Goal: Download file/media

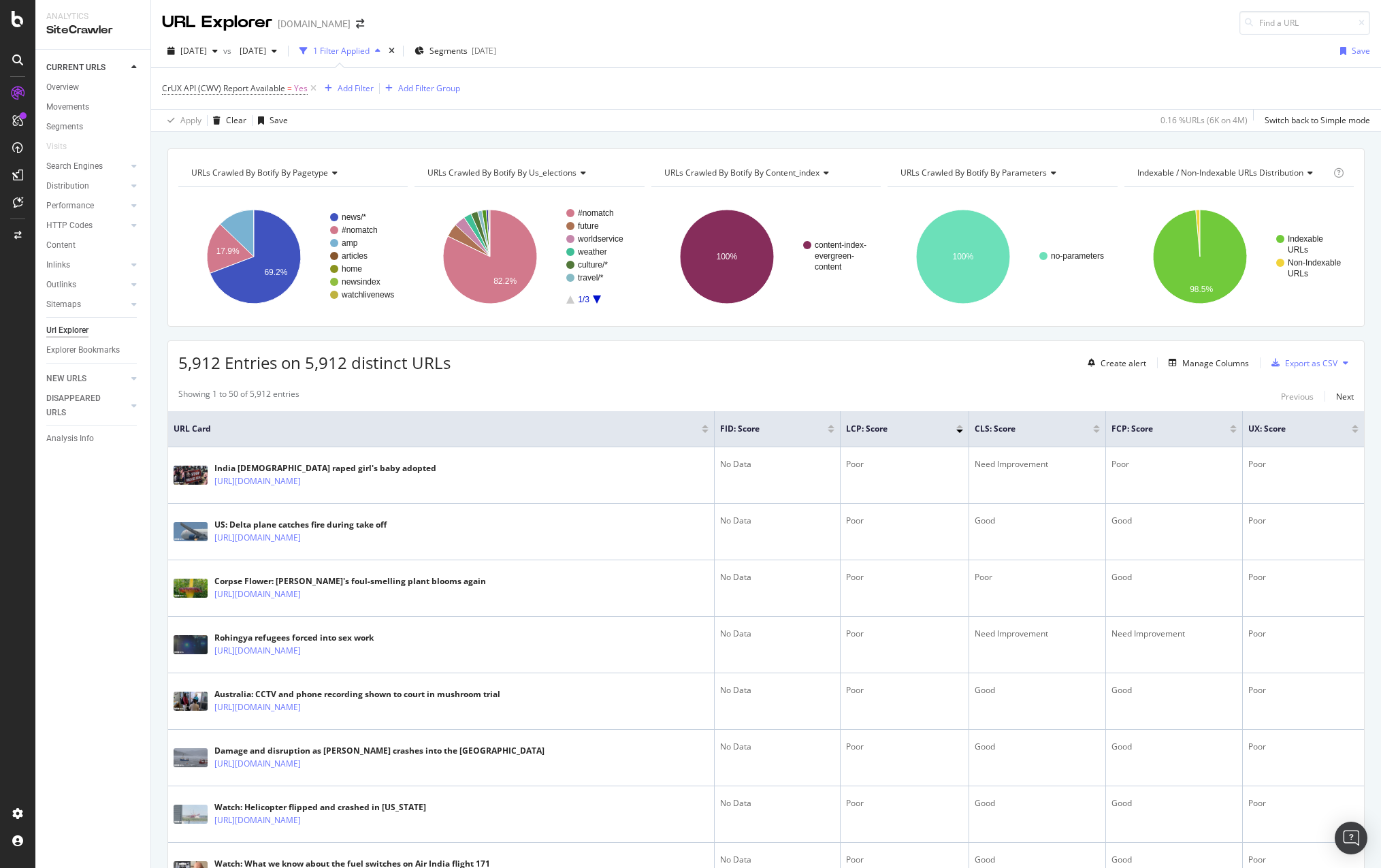
click at [1095, 431] on div at bounding box center [1097, 431] width 7 height 4
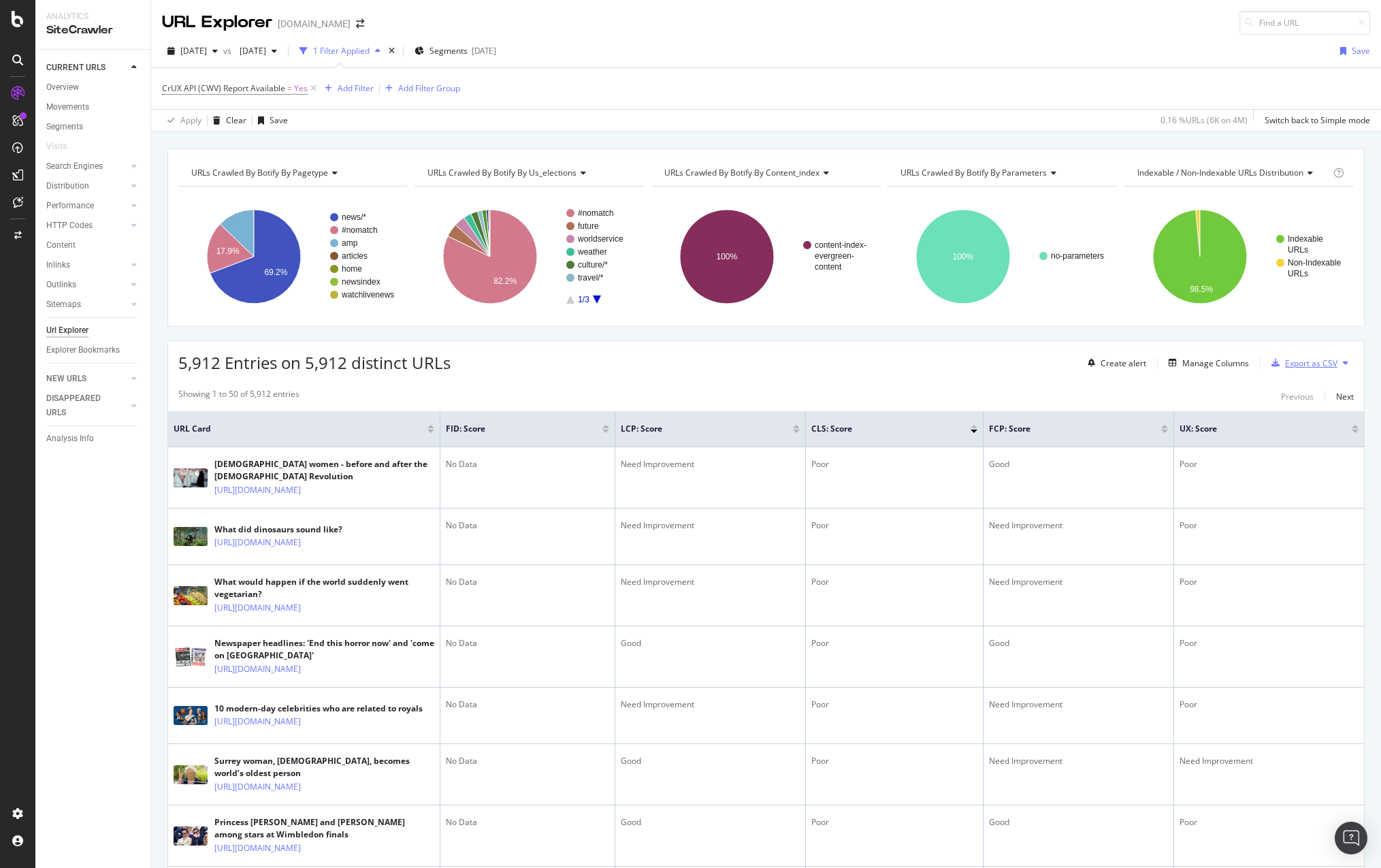
click at [1316, 359] on div "Export as CSV" at bounding box center [1311, 363] width 52 height 11
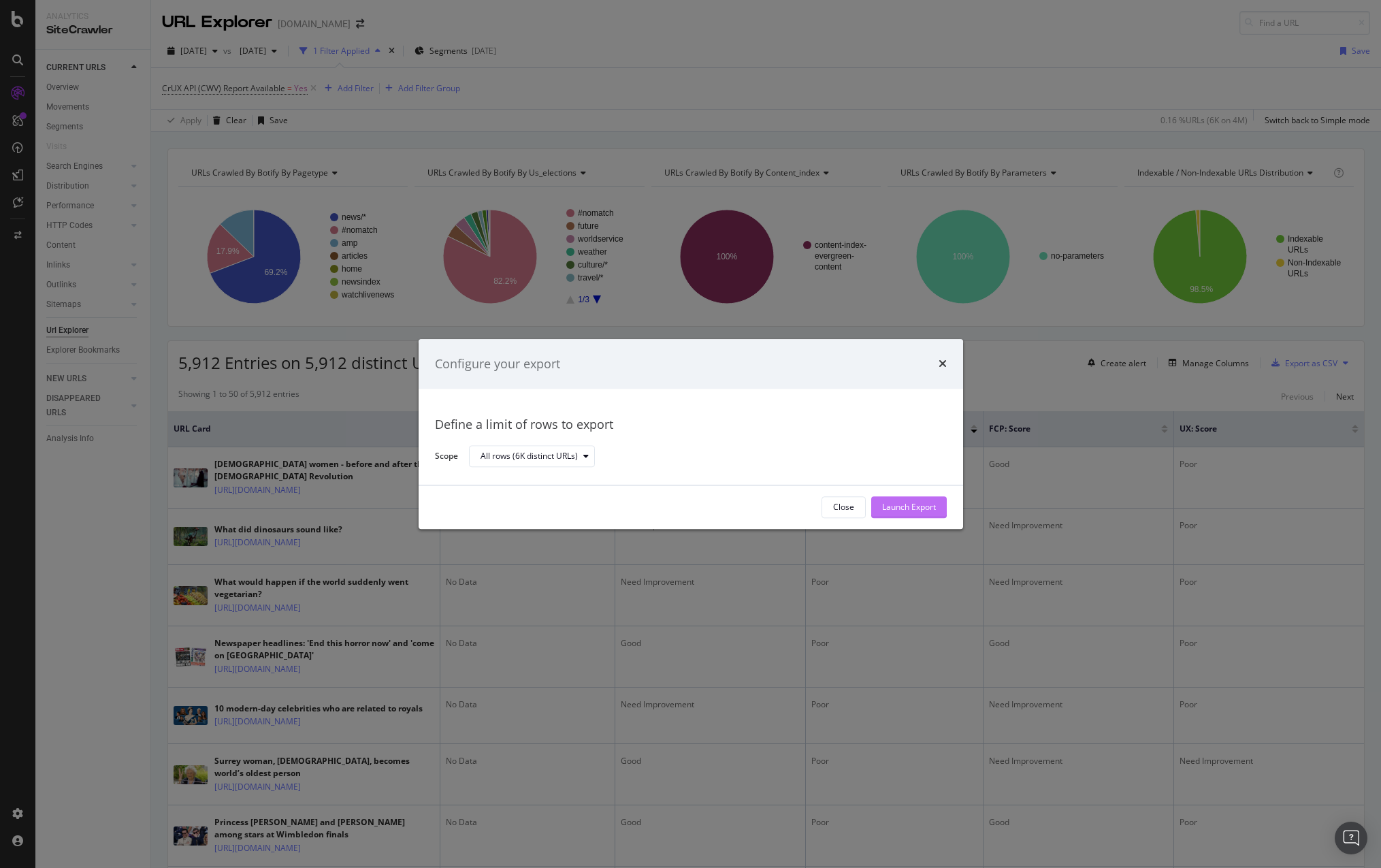
click at [928, 502] on div "Launch Export" at bounding box center [909, 508] width 53 height 11
